Goal: Task Accomplishment & Management: Use online tool/utility

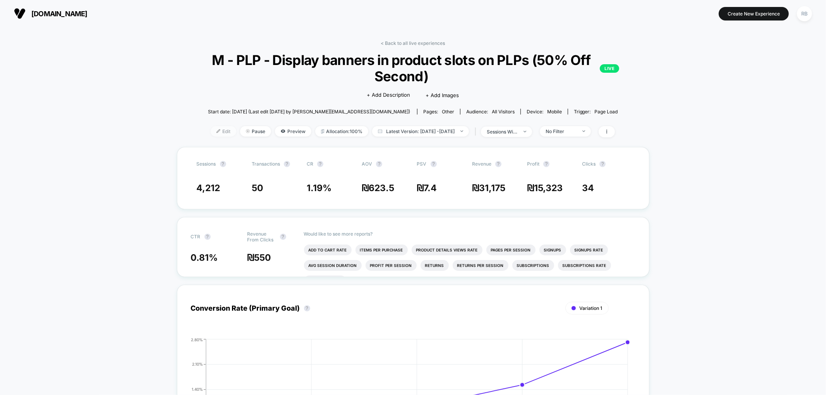
click at [215, 133] on span "Edit" at bounding box center [224, 131] width 26 height 10
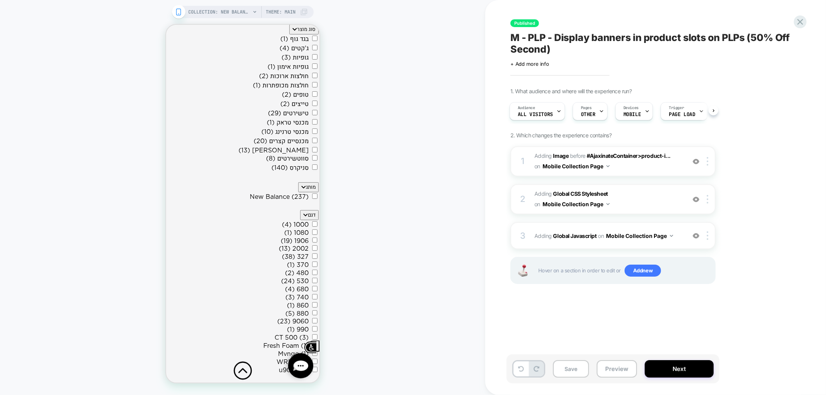
scroll to position [645, 0]
